Goal: Information Seeking & Learning: Learn about a topic

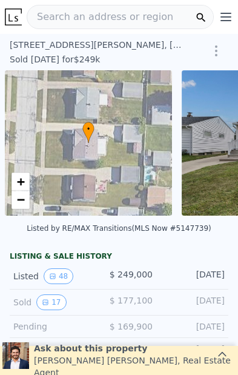
scroll to position [0, 5]
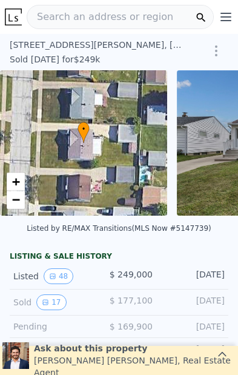
type input "-$ 264,192"
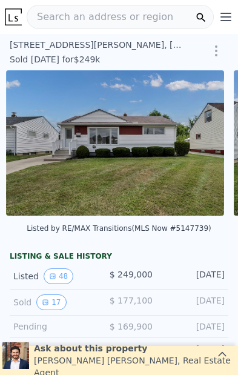
scroll to position [0, 177]
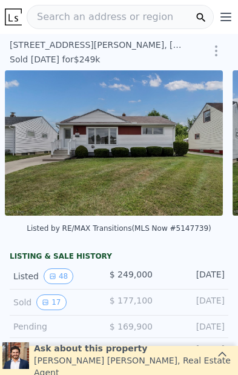
click at [118, 148] on img at bounding box center [114, 142] width 218 height 145
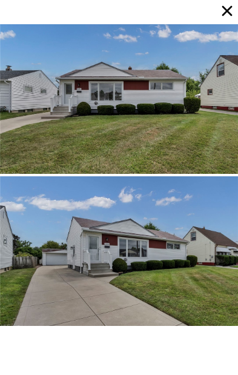
type input "$ 240,000"
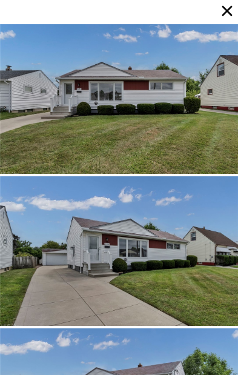
type input "-$ 37,551"
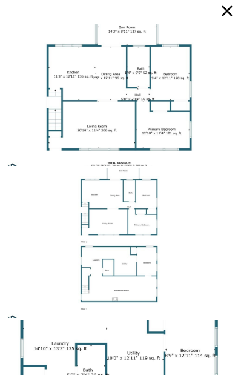
scroll to position [6841, 0]
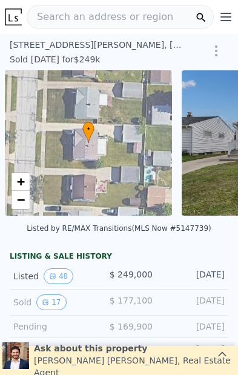
scroll to position [0, 5]
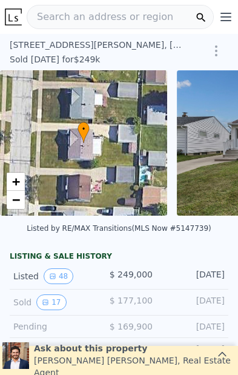
click at [57, 304] on button "17" at bounding box center [51, 302] width 30 height 16
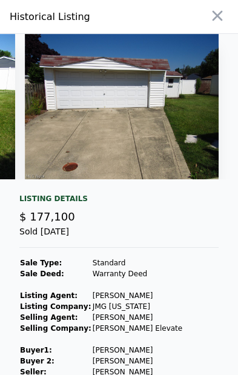
scroll to position [0, 3228]
click at [226, 10] on button "button" at bounding box center [217, 16] width 22 height 22
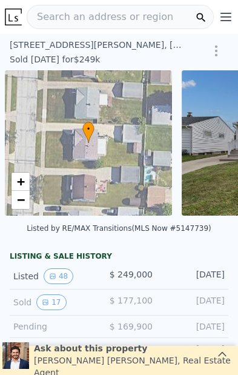
scroll to position [0, 5]
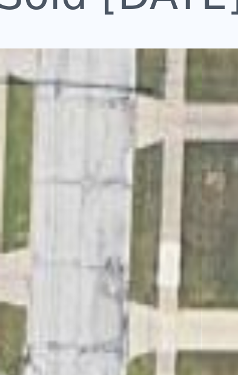
scroll to position [0, 5]
